Goal: Transaction & Acquisition: Purchase product/service

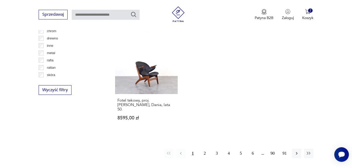
scroll to position [779, 0]
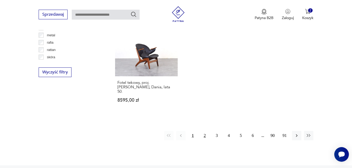
click at [206, 131] on button "2" at bounding box center [204, 135] width 9 height 9
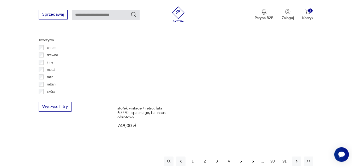
scroll to position [751, 0]
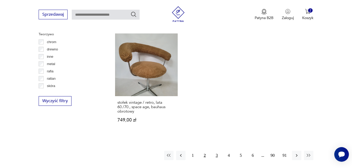
click at [217, 151] on button "3" at bounding box center [216, 155] width 9 height 9
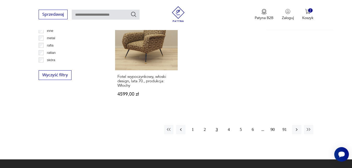
scroll to position [777, 0]
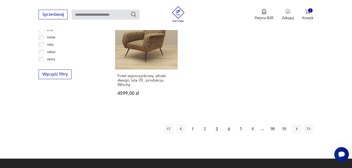
click at [229, 124] on button "4" at bounding box center [228, 128] width 9 height 9
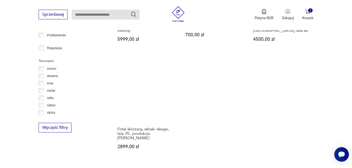
scroll to position [751, 0]
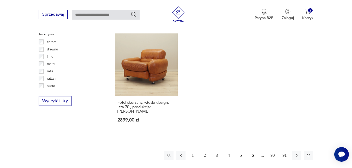
click at [241, 151] on button "5" at bounding box center [240, 155] width 9 height 9
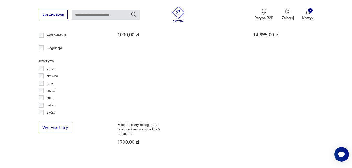
scroll to position [777, 0]
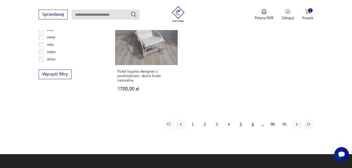
click at [251, 119] on button "6" at bounding box center [252, 123] width 9 height 9
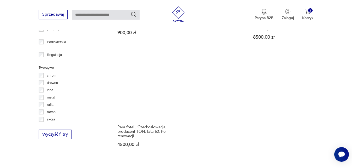
scroll to position [724, 0]
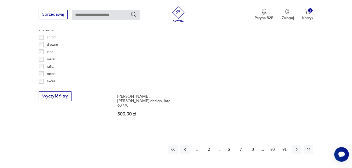
scroll to position [777, 0]
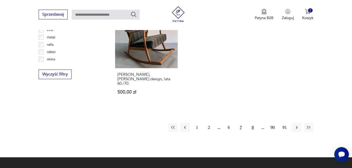
click at [252, 123] on button "8" at bounding box center [252, 127] width 9 height 9
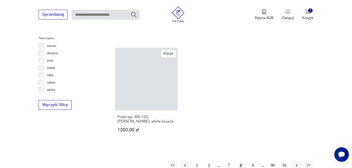
scroll to position [751, 0]
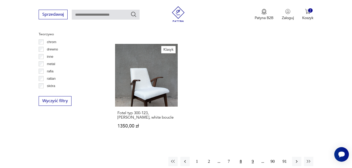
click at [251, 157] on button "9" at bounding box center [252, 161] width 9 height 9
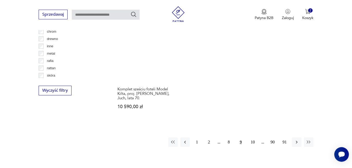
scroll to position [777, 0]
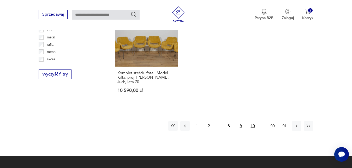
click at [251, 121] on button "10" at bounding box center [252, 125] width 9 height 9
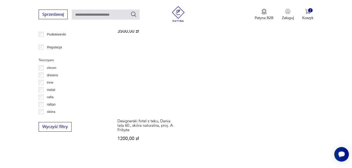
scroll to position [751, 0]
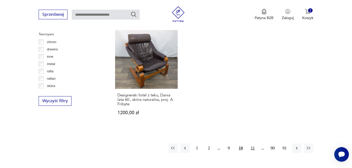
click at [254, 143] on button "11" at bounding box center [252, 147] width 9 height 9
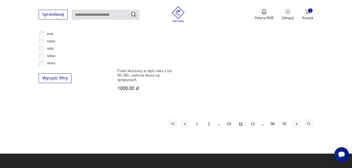
scroll to position [777, 0]
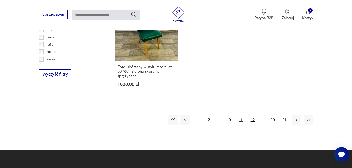
click at [252, 115] on button "12" at bounding box center [252, 119] width 9 height 9
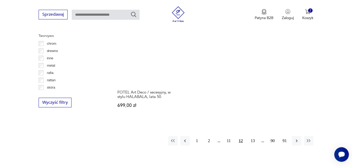
scroll to position [751, 0]
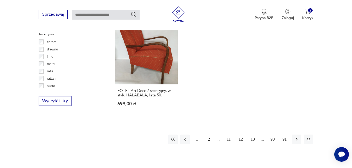
click at [250, 134] on button "13" at bounding box center [252, 138] width 9 height 9
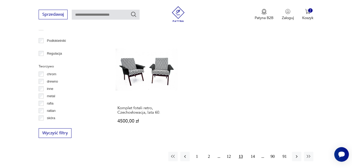
scroll to position [751, 0]
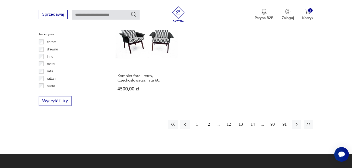
click at [252, 119] on button "14" at bounding box center [252, 123] width 9 height 9
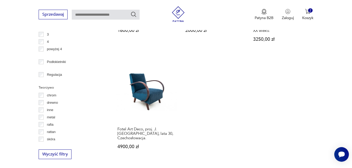
scroll to position [751, 0]
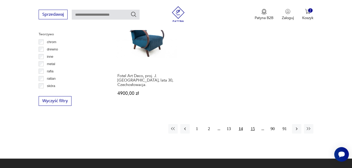
click at [250, 124] on button "15" at bounding box center [252, 128] width 9 height 9
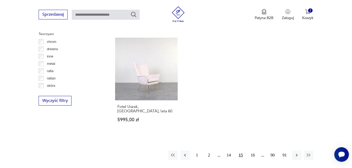
scroll to position [777, 0]
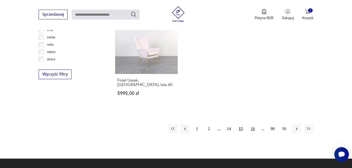
click at [252, 124] on button "16" at bounding box center [252, 128] width 9 height 9
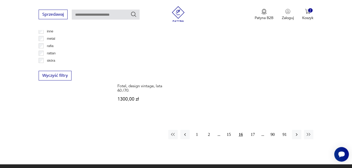
scroll to position [777, 0]
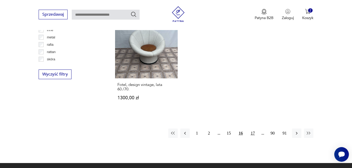
click at [253, 128] on button "17" at bounding box center [252, 132] width 9 height 9
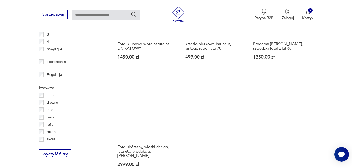
scroll to position [751, 0]
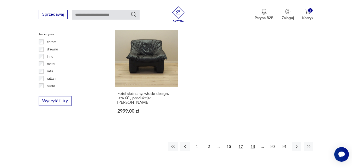
click at [251, 142] on button "18" at bounding box center [252, 146] width 9 height 9
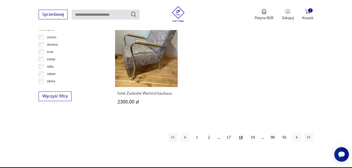
scroll to position [777, 0]
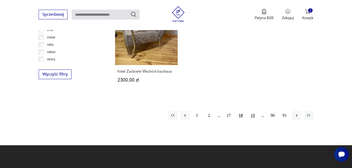
click at [253, 111] on button "19" at bounding box center [252, 115] width 9 height 9
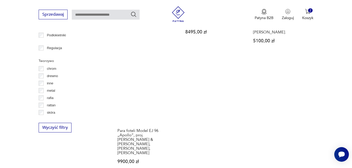
scroll to position [777, 0]
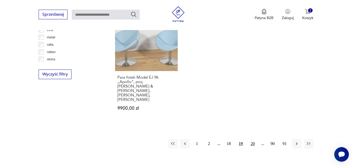
click at [254, 139] on button "20" at bounding box center [252, 143] width 9 height 9
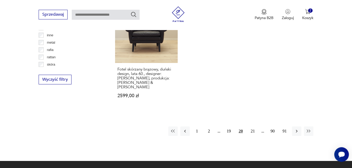
scroll to position [777, 0]
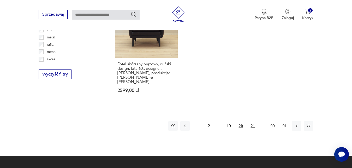
click at [251, 123] on button "21" at bounding box center [252, 125] width 9 height 9
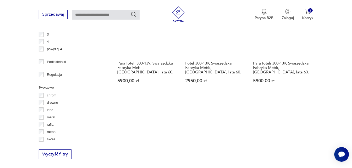
scroll to position [804, 0]
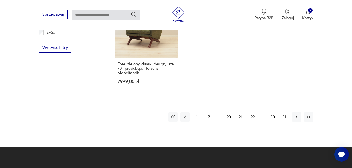
click at [252, 112] on button "22" at bounding box center [252, 116] width 9 height 9
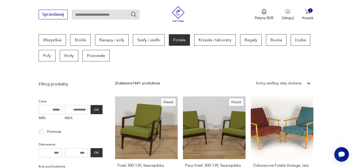
scroll to position [165, 0]
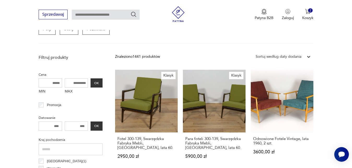
drag, startPoint x: 67, startPoint y: 93, endPoint x: 70, endPoint y: 93, distance: 3.4
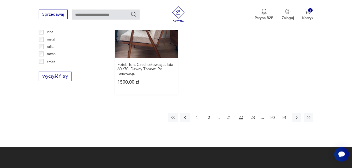
scroll to position [777, 0]
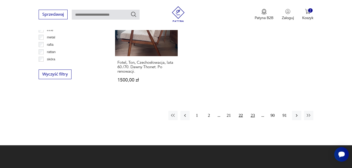
click at [252, 111] on button "23" at bounding box center [252, 115] width 9 height 9
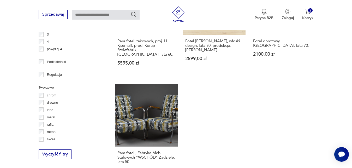
scroll to position [751, 0]
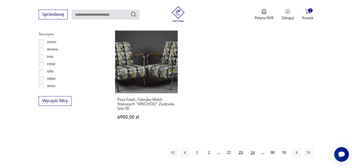
click at [254, 148] on button "24" at bounding box center [252, 152] width 9 height 9
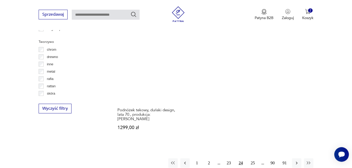
scroll to position [751, 0]
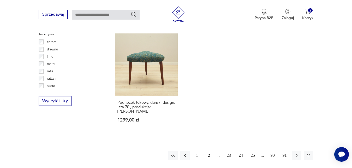
drag, startPoint x: 253, startPoint y: 142, endPoint x: 266, endPoint y: 133, distance: 16.3
click at [253, 151] on button "25" at bounding box center [252, 155] width 9 height 9
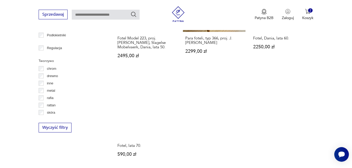
scroll to position [751, 0]
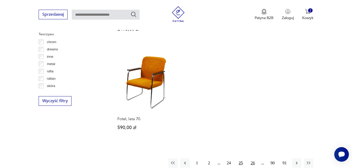
click at [254, 158] on button "26" at bounding box center [252, 162] width 9 height 9
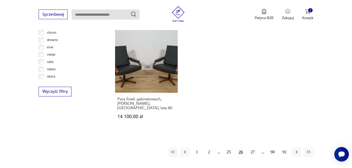
scroll to position [777, 0]
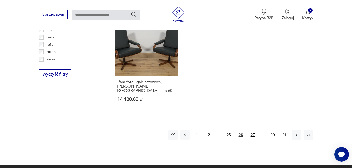
click at [255, 130] on button "27" at bounding box center [252, 134] width 9 height 9
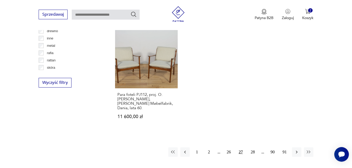
scroll to position [777, 0]
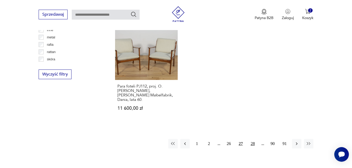
click at [251, 139] on button "28" at bounding box center [252, 143] width 9 height 9
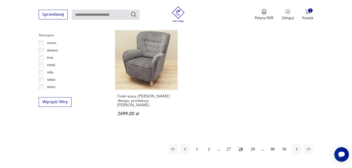
scroll to position [751, 0]
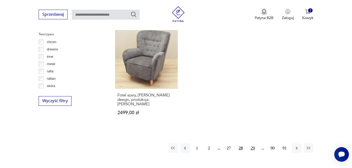
click at [250, 143] on button "29" at bounding box center [252, 147] width 9 height 9
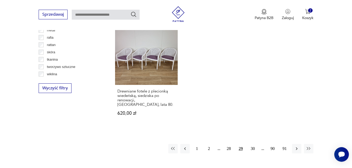
scroll to position [777, 0]
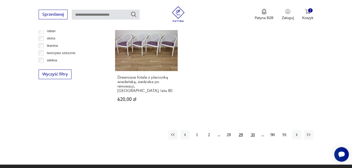
click at [251, 130] on button "30" at bounding box center [252, 134] width 9 height 9
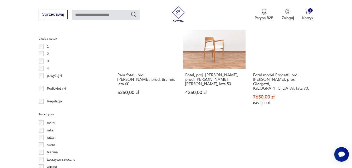
scroll to position [751, 0]
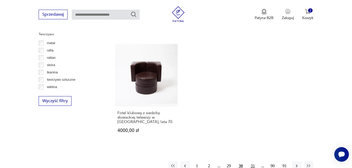
click at [254, 161] on button "31" at bounding box center [252, 165] width 9 height 9
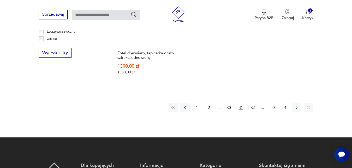
scroll to position [804, 0]
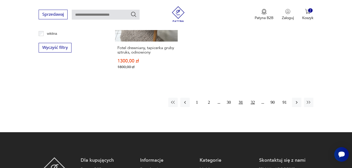
click at [251, 98] on button "32" at bounding box center [252, 102] width 9 height 9
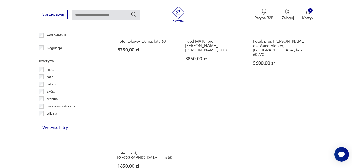
scroll to position [777, 0]
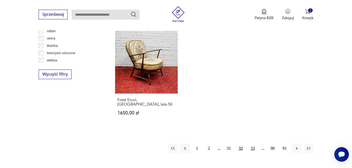
click at [252, 143] on button "33" at bounding box center [252, 147] width 9 height 9
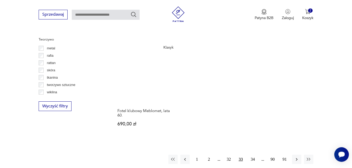
scroll to position [777, 0]
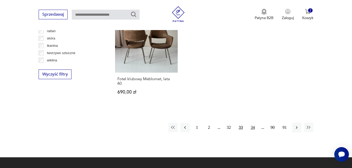
click at [254, 124] on button "34" at bounding box center [252, 127] width 9 height 9
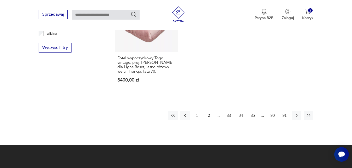
scroll to position [777, 0]
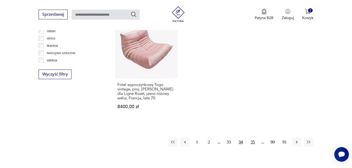
click at [251, 137] on button "35" at bounding box center [252, 141] width 9 height 9
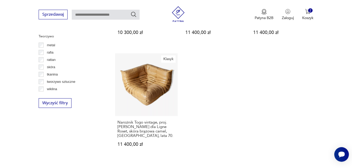
scroll to position [777, 0]
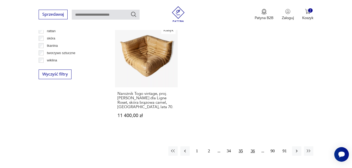
click at [252, 146] on button "36" at bounding box center [252, 150] width 9 height 9
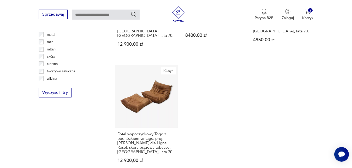
scroll to position [777, 0]
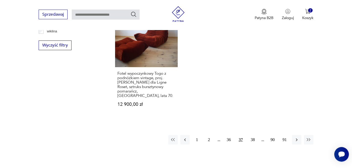
scroll to position [830, 0]
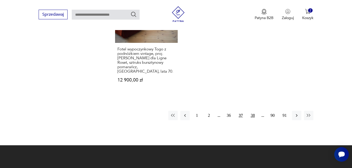
click at [253, 111] on button "38" at bounding box center [252, 115] width 9 height 9
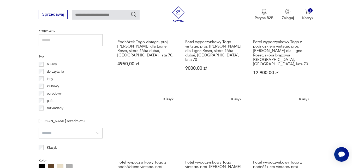
scroll to position [538, 0]
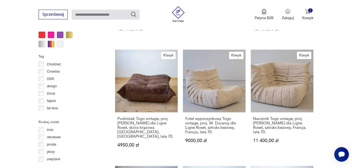
click at [97, 118] on div "Rodzaj nóżek inne obrotowe proste płozy zwężane" at bounding box center [71, 140] width 64 height 44
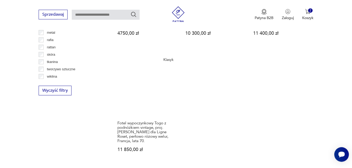
scroll to position [830, 0]
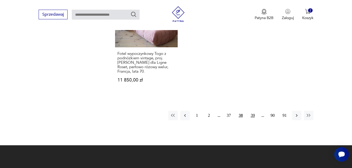
click at [253, 111] on button "39" at bounding box center [252, 115] width 9 height 9
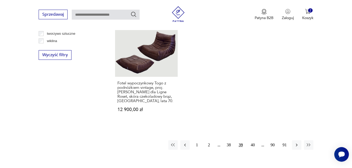
scroll to position [804, 0]
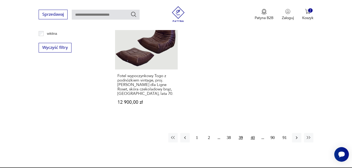
click at [251, 133] on button "40" at bounding box center [252, 137] width 9 height 9
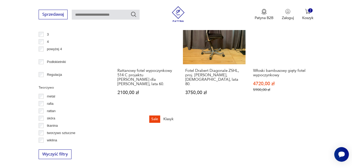
scroll to position [777, 0]
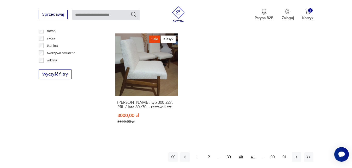
click at [251, 152] on button "41" at bounding box center [252, 156] width 9 height 9
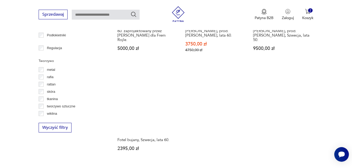
scroll to position [751, 0]
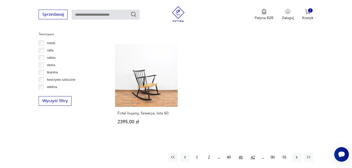
click at [251, 152] on button "42" at bounding box center [252, 156] width 9 height 9
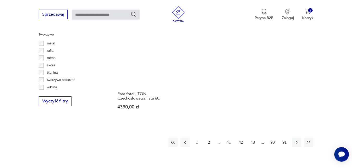
scroll to position [751, 0]
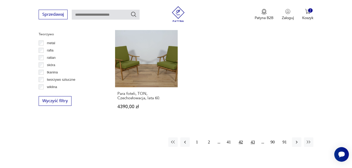
click at [252, 140] on button "43" at bounding box center [252, 141] width 9 height 9
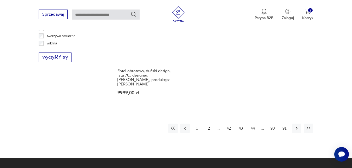
scroll to position [804, 0]
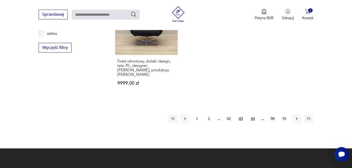
click at [253, 114] on button "44" at bounding box center [252, 118] width 9 height 9
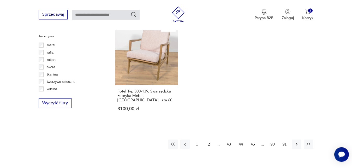
scroll to position [751, 0]
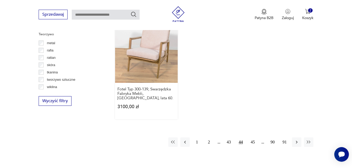
drag, startPoint x: 252, startPoint y: 123, endPoint x: 164, endPoint y: 36, distance: 124.3
click at [252, 137] on button "45" at bounding box center [252, 141] width 9 height 9
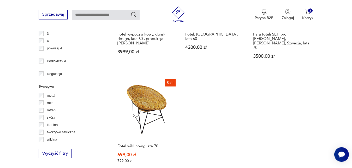
scroll to position [724, 0]
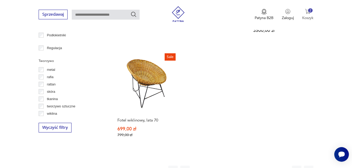
click at [308, 13] on img "button" at bounding box center [307, 11] width 5 height 5
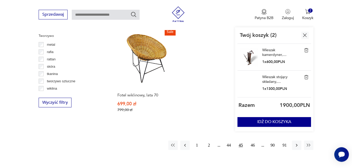
scroll to position [777, 0]
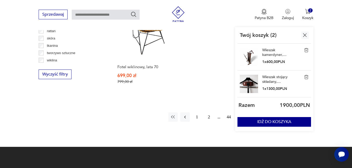
click at [305, 34] on img "button" at bounding box center [305, 35] width 7 height 7
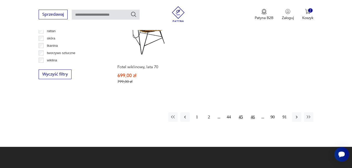
click at [252, 112] on button "46" at bounding box center [252, 116] width 9 height 9
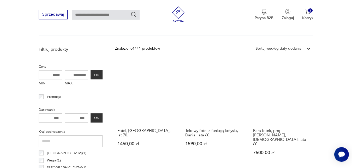
scroll to position [165, 0]
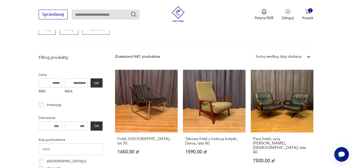
click at [100, 12] on input "text" at bounding box center [106, 15] width 68 height 10
type input "********"
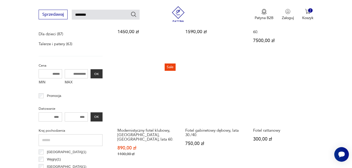
type input "********"
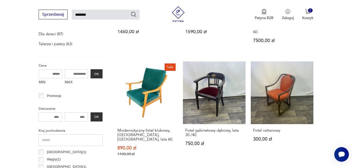
scroll to position [45, 0]
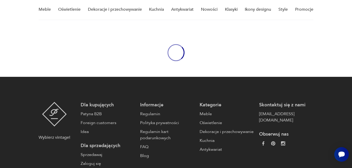
type input "********"
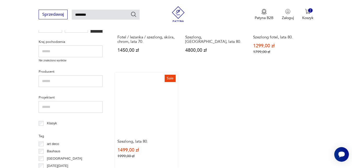
scroll to position [307, 0]
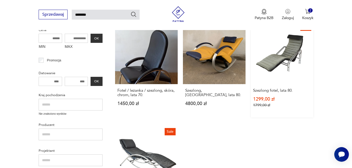
click at [295, 46] on link "Sale Szezlong fotel, lata 80. 1299,00 zł 1799,00 zł" at bounding box center [282, 69] width 63 height 96
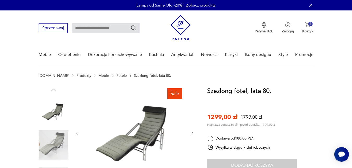
click at [308, 26] on img "button" at bounding box center [307, 24] width 5 height 5
click at [310, 6] on icon "button" at bounding box center [310, 5] width 5 height 5
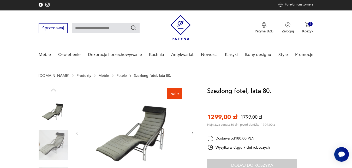
scroll to position [27, 0]
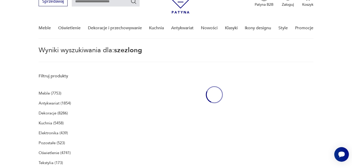
type input "********"
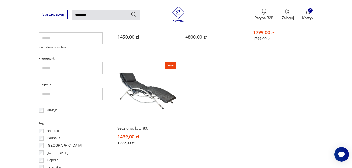
scroll to position [240, 0]
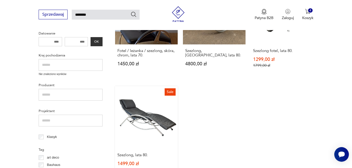
click at [137, 113] on link "Sale Szezlong, lata 80. 1499,00 zł 1999,00 zł" at bounding box center [146, 134] width 63 height 96
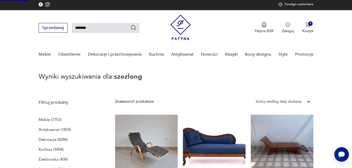
scroll to position [0, 0]
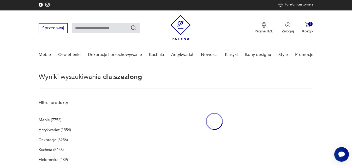
type input "********"
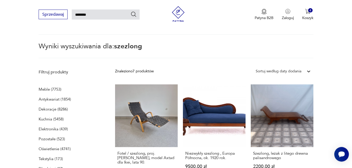
scroll to position [53, 0]
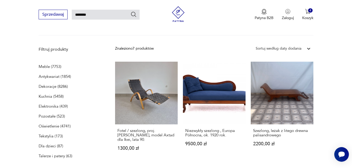
click at [45, 76] on p "Antykwariat (1854)" at bounding box center [55, 76] width 32 height 7
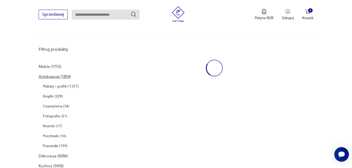
type input "********"
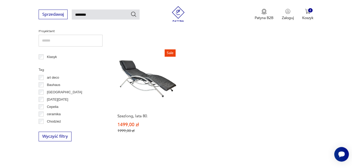
scroll to position [231, 0]
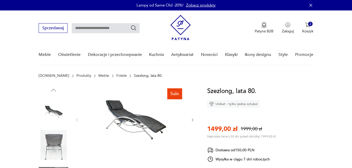
click at [192, 118] on icon "button" at bounding box center [193, 119] width 2 height 3
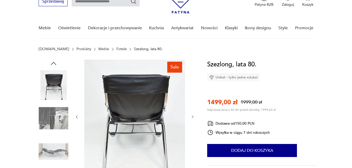
scroll to position [27, 0]
click at [192, 117] on icon "button" at bounding box center [192, 117] width 4 height 4
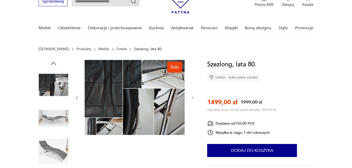
click at [193, 97] on icon "button" at bounding box center [193, 97] width 2 height 3
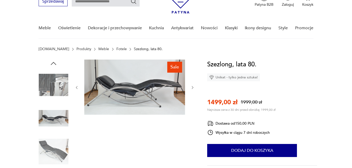
click at [193, 97] on div at bounding box center [135, 87] width 120 height 56
click at [193, 86] on icon "button" at bounding box center [192, 87] width 4 height 4
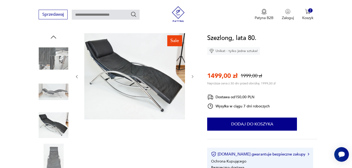
scroll to position [53, 0]
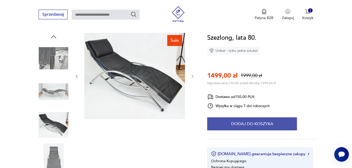
click at [237, 126] on button "Dodaj do koszyka" at bounding box center [252, 123] width 90 height 13
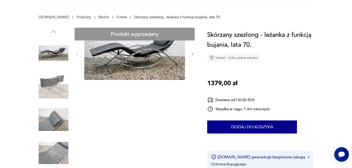
scroll to position [53, 0]
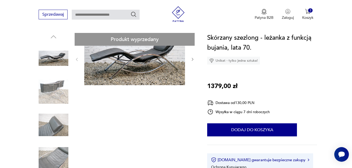
click at [56, 121] on img at bounding box center [54, 125] width 30 height 30
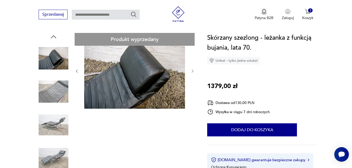
click at [55, 128] on img at bounding box center [54, 125] width 30 height 30
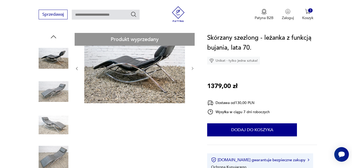
click at [51, 149] on img at bounding box center [54, 158] width 30 height 30
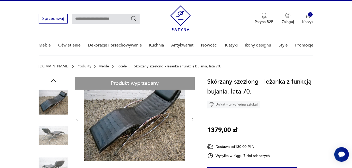
scroll to position [0, 0]
